Goal: Find specific page/section: Find specific page/section

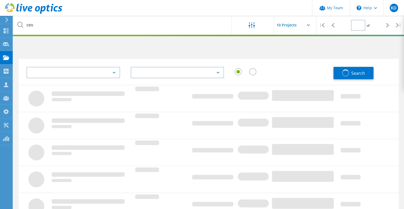
type input "1"
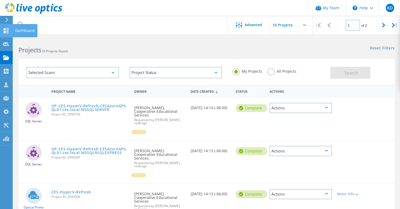
click at [9, 33] on icon at bounding box center [6, 30] width 6 height 5
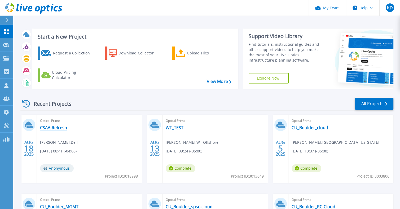
click at [61, 127] on link "CSAA-Refresh" at bounding box center [53, 127] width 27 height 5
